Goal: Information Seeking & Learning: Find specific fact

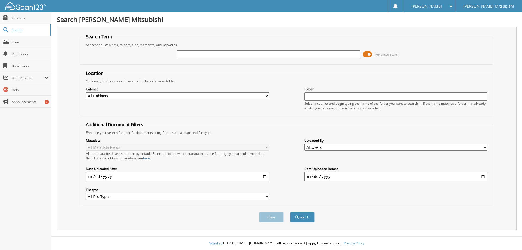
click at [240, 56] on input "text" at bounding box center [268, 54] width 183 height 8
type input "343316"
click at [290, 212] on button "Search" at bounding box center [302, 217] width 24 height 10
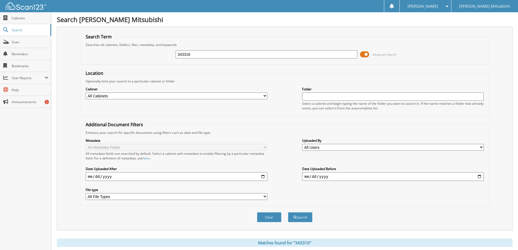
scroll to position [163, 0]
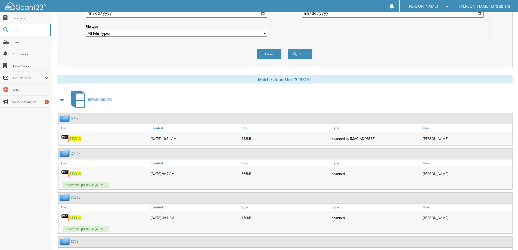
click at [61, 99] on span at bounding box center [62, 100] width 8 height 10
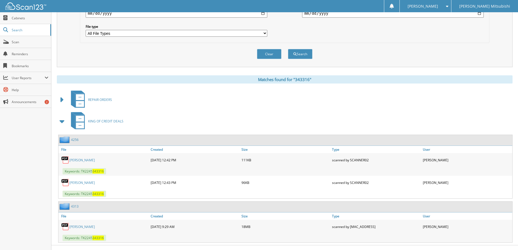
scroll to position [172, 0]
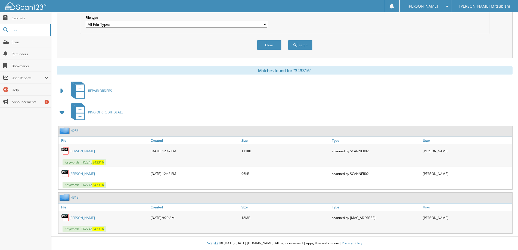
click at [86, 217] on link "[PERSON_NAME]" at bounding box center [82, 217] width 26 height 5
